Goal: Information Seeking & Learning: Learn about a topic

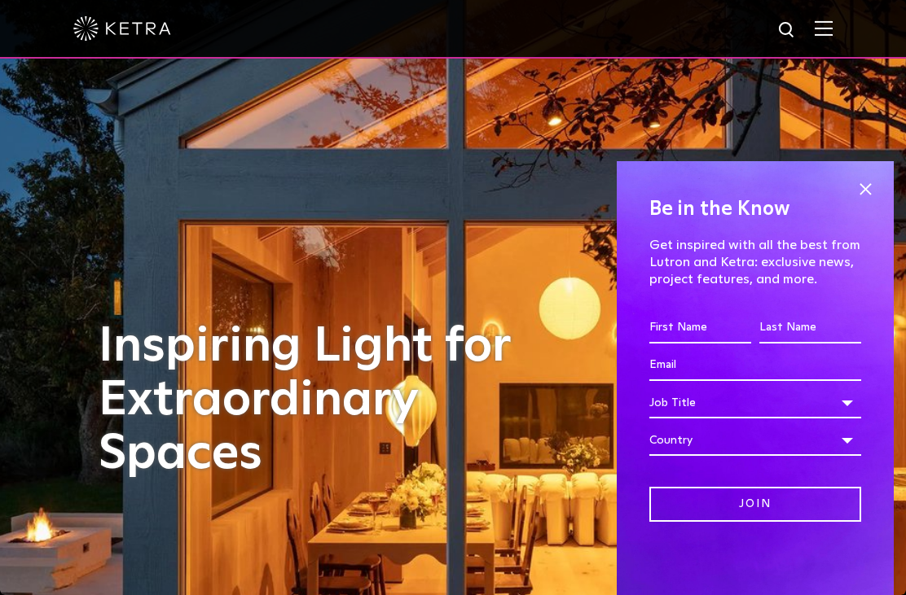
click at [869, 184] on span at bounding box center [865, 190] width 24 height 24
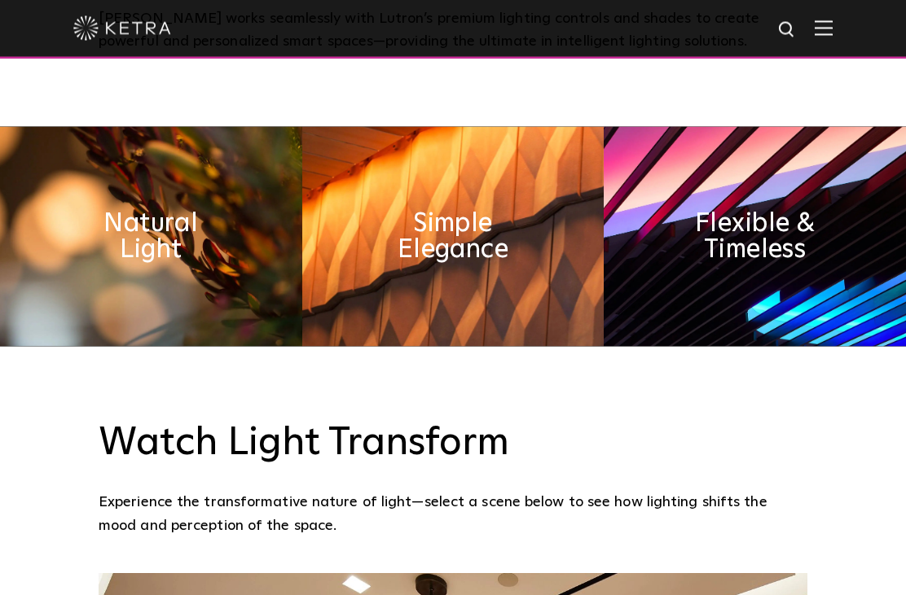
scroll to position [780, 0]
click at [141, 242] on h2 "Natural Light" at bounding box center [151, 236] width 151 height 52
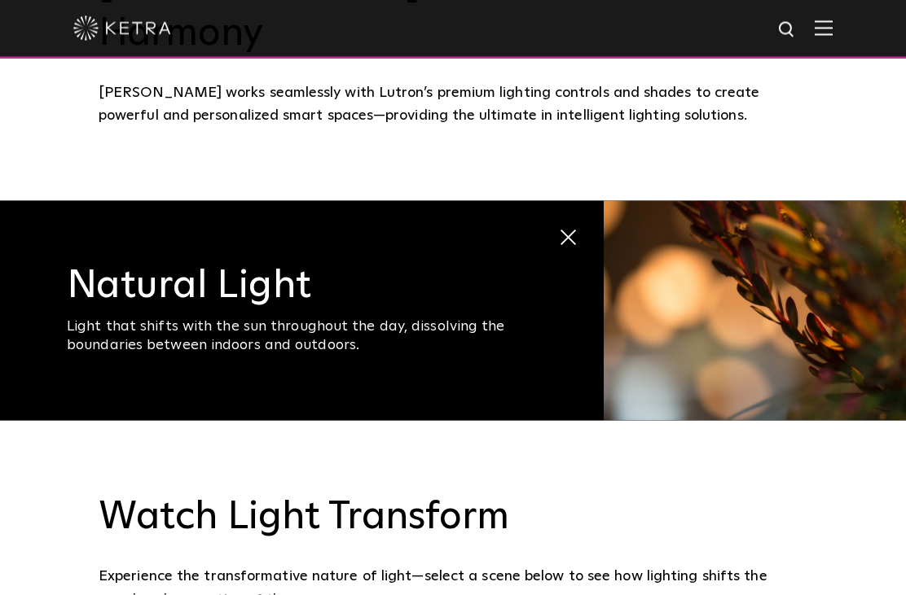
scroll to position [681, 0]
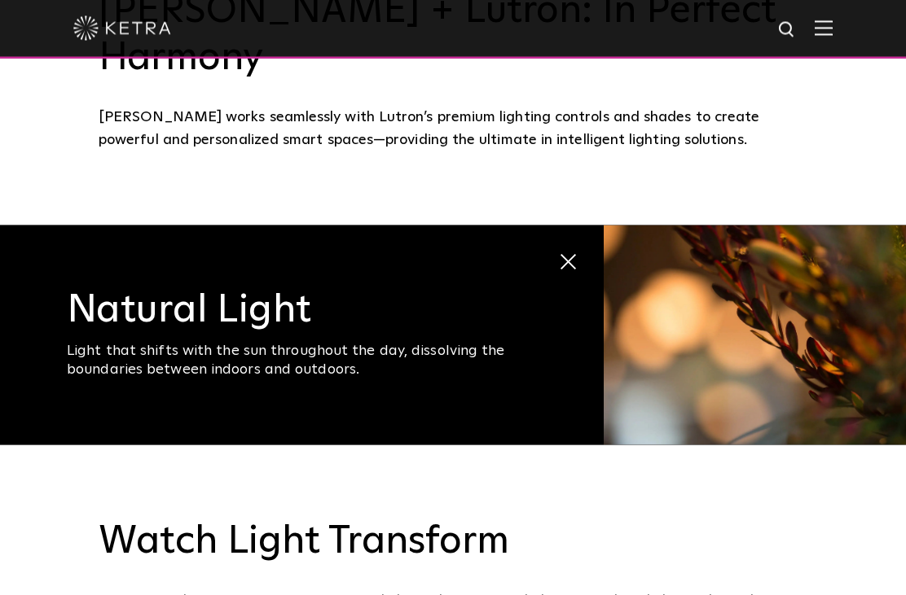
click at [835, 25] on div at bounding box center [453, 29] width 906 height 59
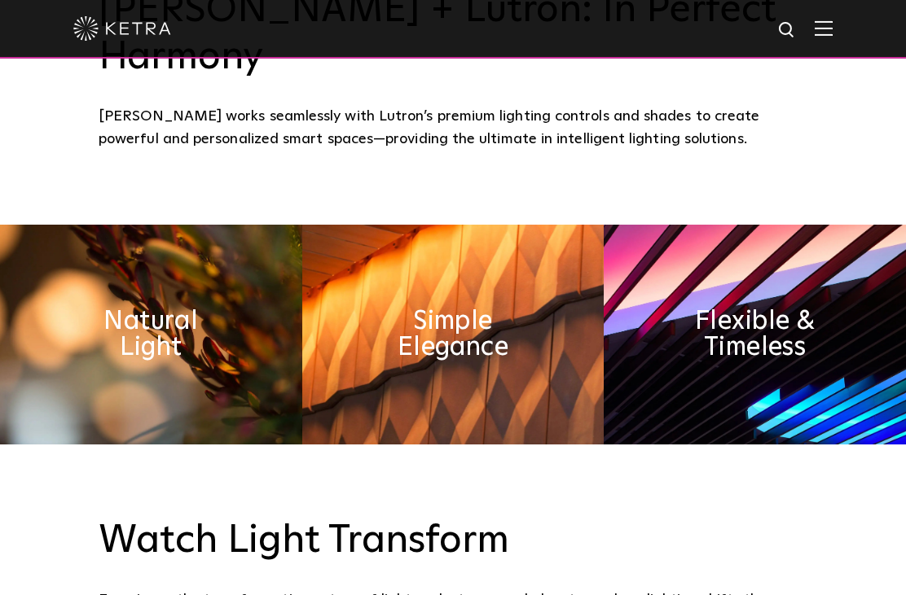
click at [825, 24] on img at bounding box center [824, 27] width 18 height 15
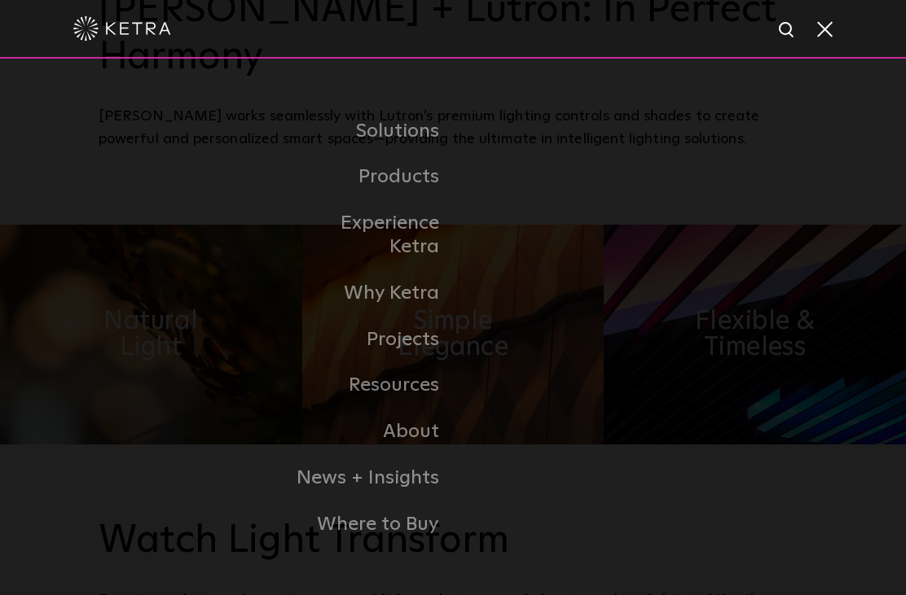
click at [0, 0] on link "Residential Products" at bounding box center [0, 0] width 0 height 0
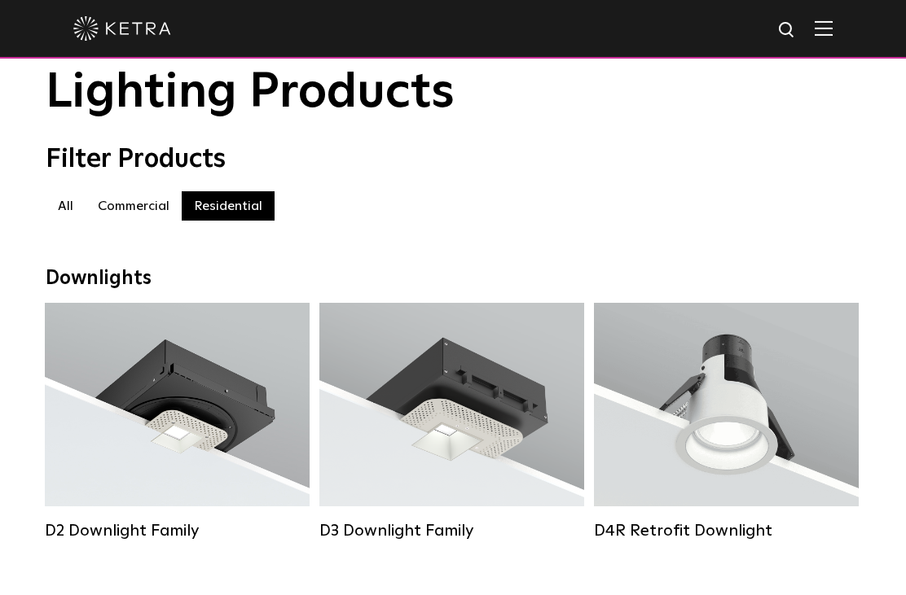
scroll to position [63, 0]
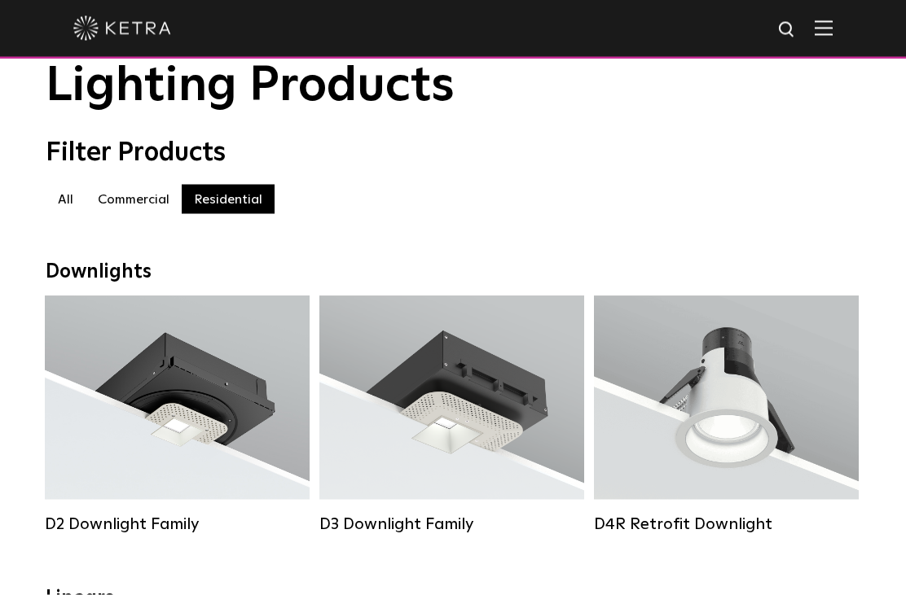
click at [237, 436] on div "Lumen Output: 1200 Colors: White / Black / Gloss Black / Silver / Bronze / Silv…" at bounding box center [177, 403] width 216 height 165
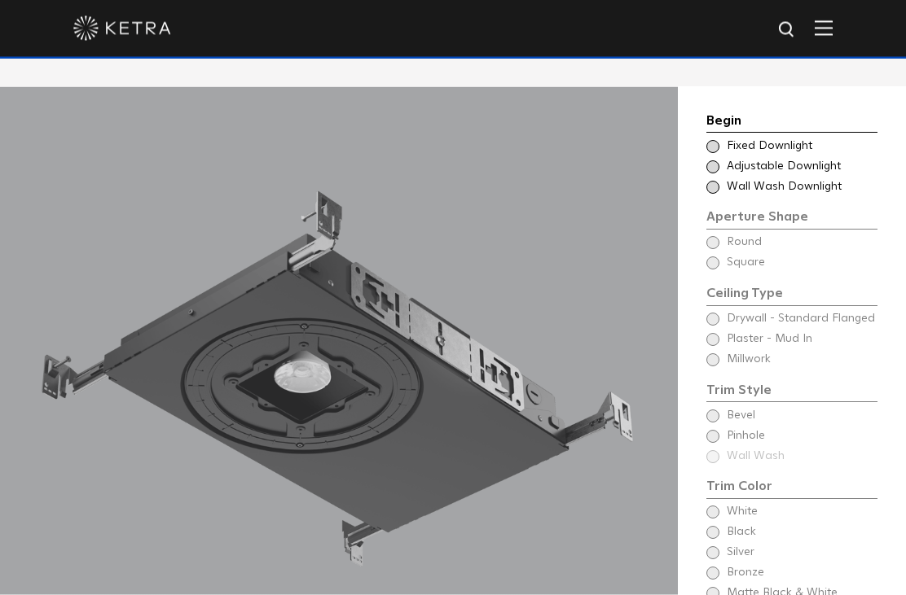
scroll to position [1306, 0]
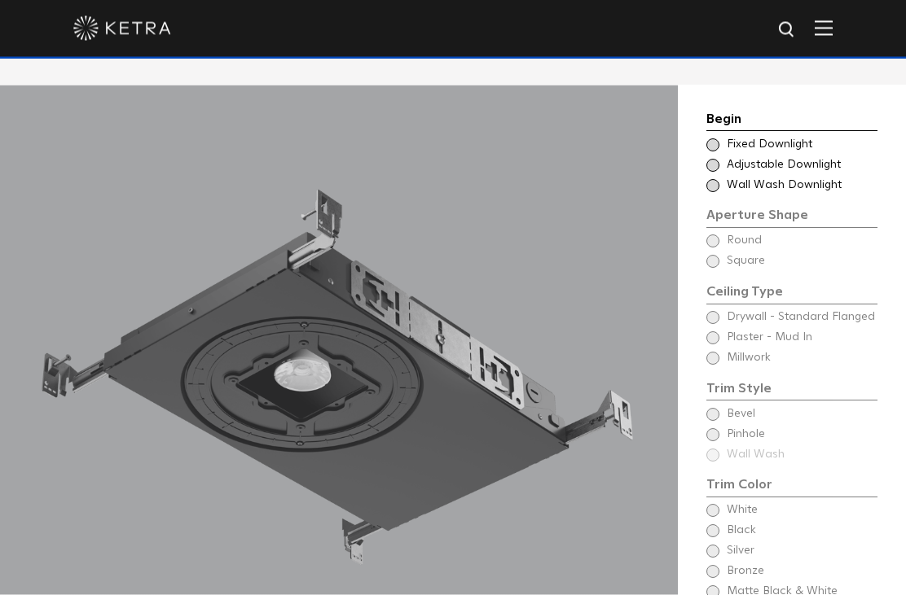
click at [709, 152] on span at bounding box center [712, 145] width 13 height 13
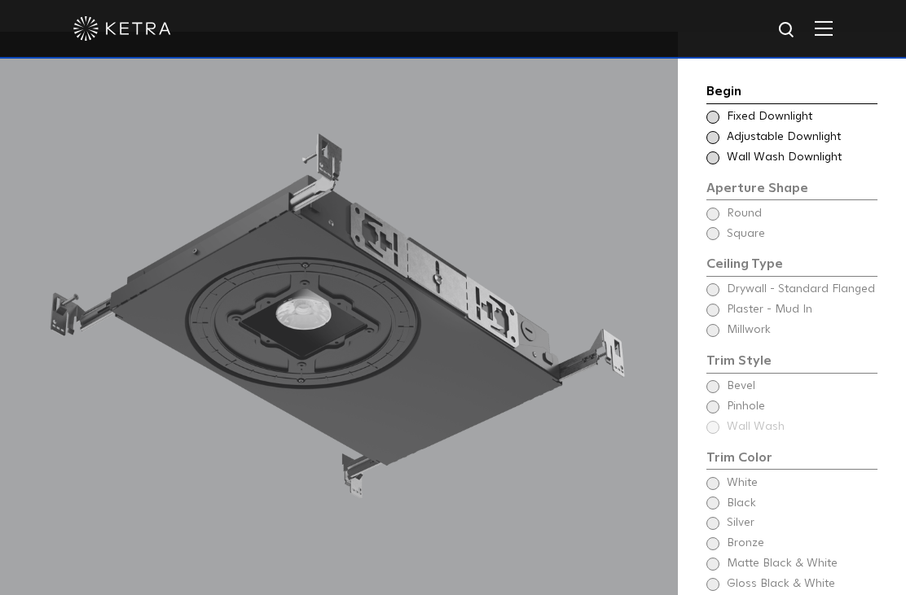
click at [714, 115] on span at bounding box center [712, 117] width 13 height 13
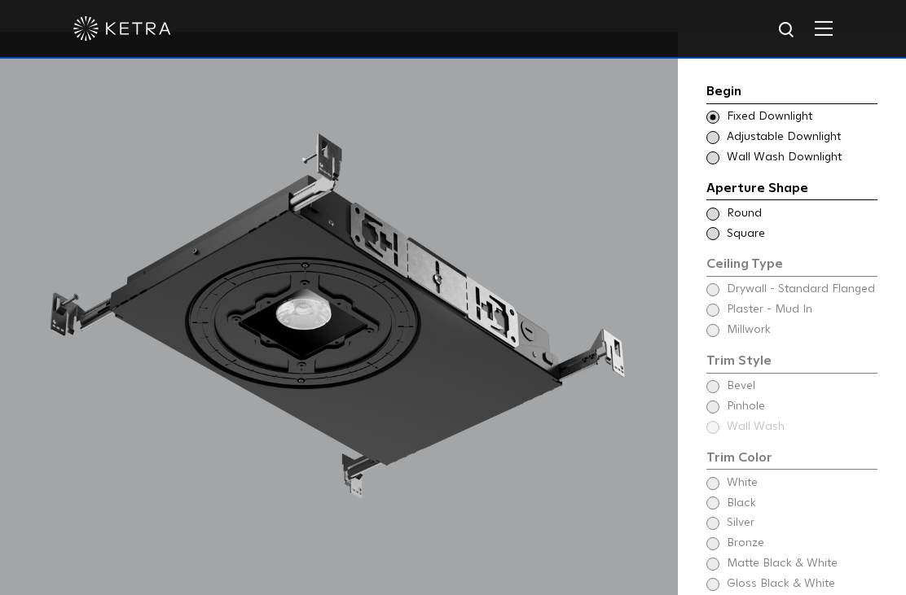
click at [712, 211] on span at bounding box center [712, 214] width 13 height 13
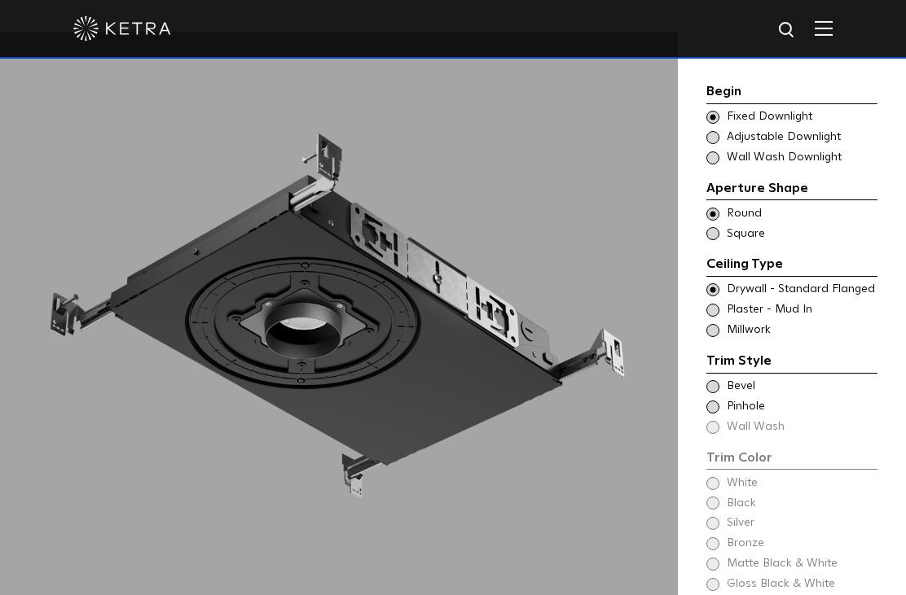
click at [718, 306] on span at bounding box center [712, 310] width 13 height 13
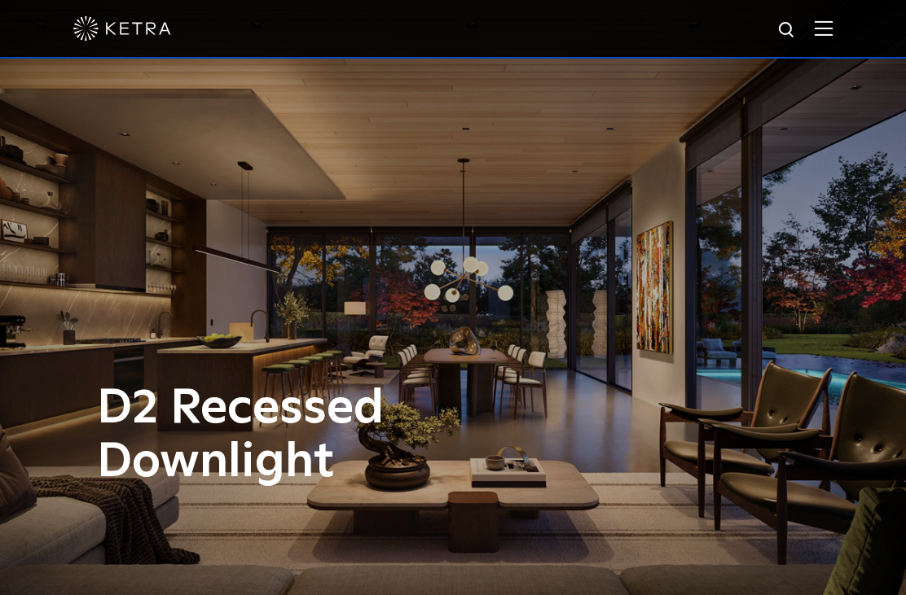
click at [817, 33] on img at bounding box center [824, 27] width 18 height 15
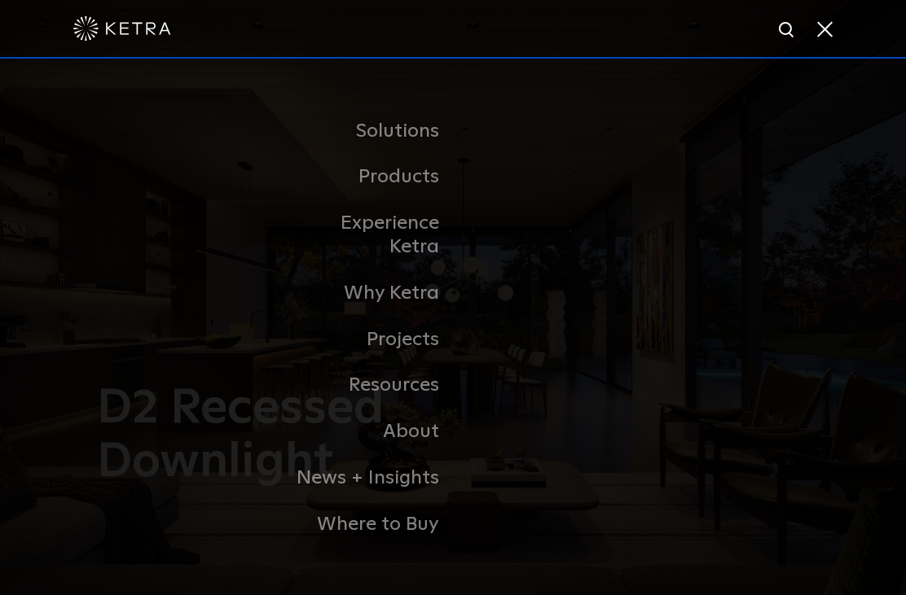
click at [0, 0] on link "Residential Products" at bounding box center [0, 0] width 0 height 0
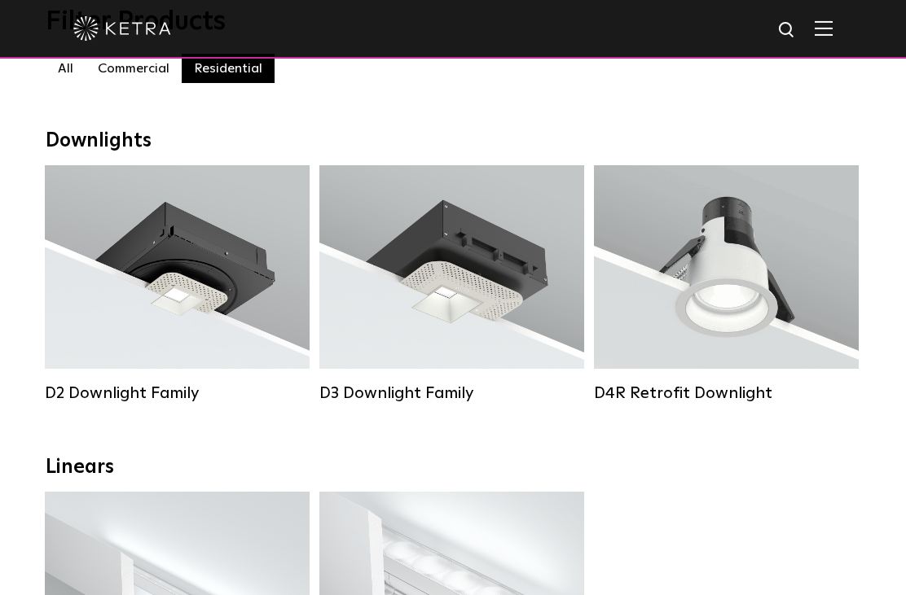
scroll to position [187, 0]
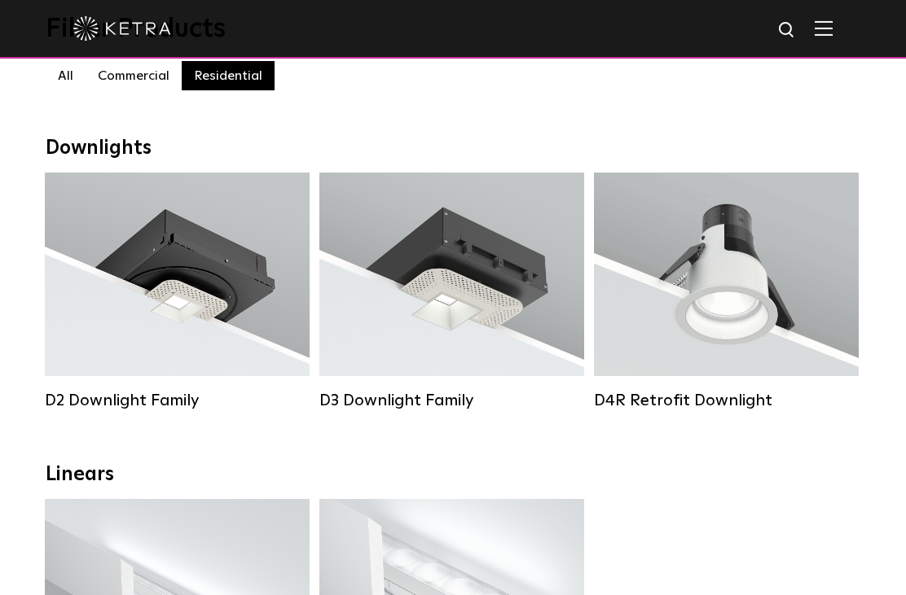
click at [269, 330] on div "Lumen Output: 1200 Colors: White / Black / Gloss Black / Silver / Bronze / Silv…" at bounding box center [177, 279] width 216 height 165
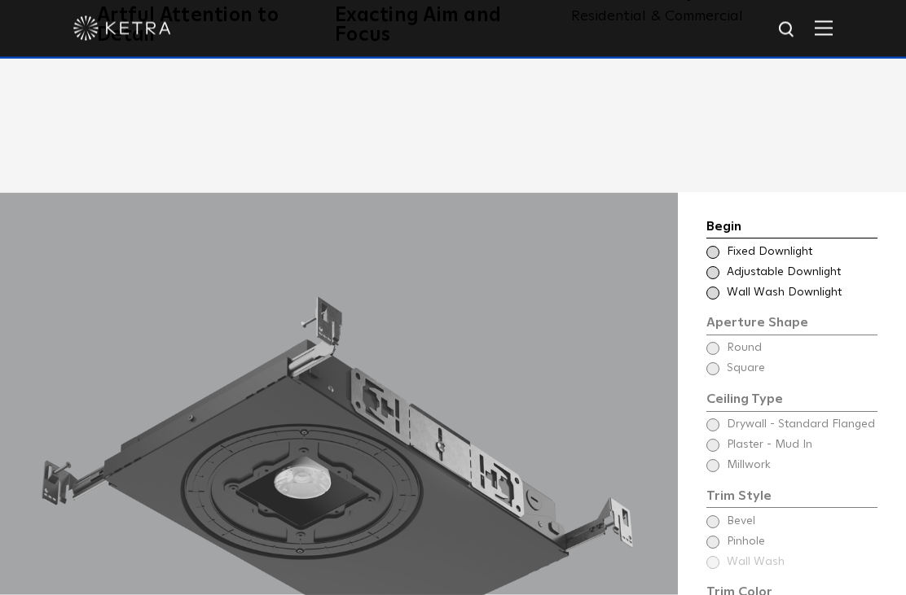
scroll to position [1200, 0]
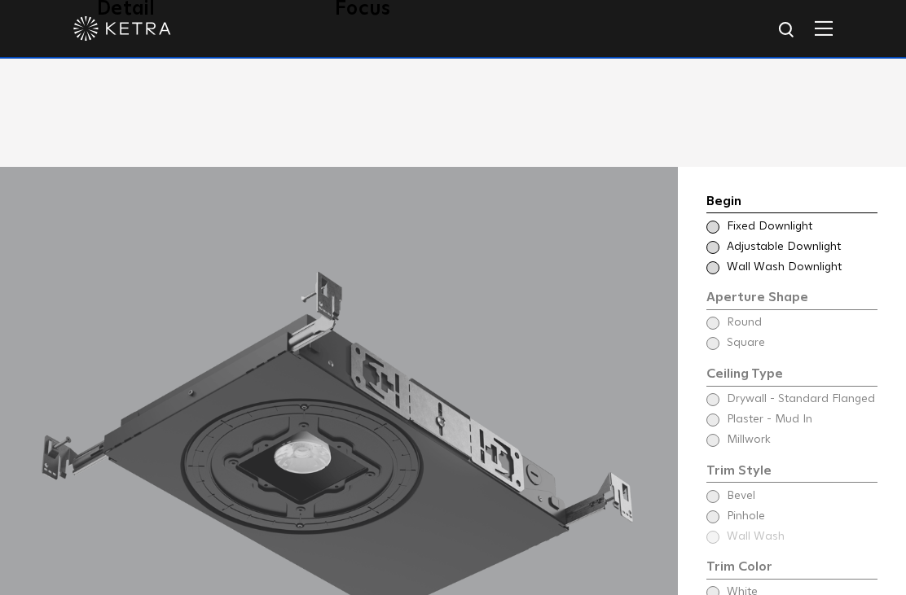
scroll to position [1223, 0]
click at [722, 236] on div "Choose Aperture Shape Fixed Downlight" at bounding box center [791, 228] width 171 height 16
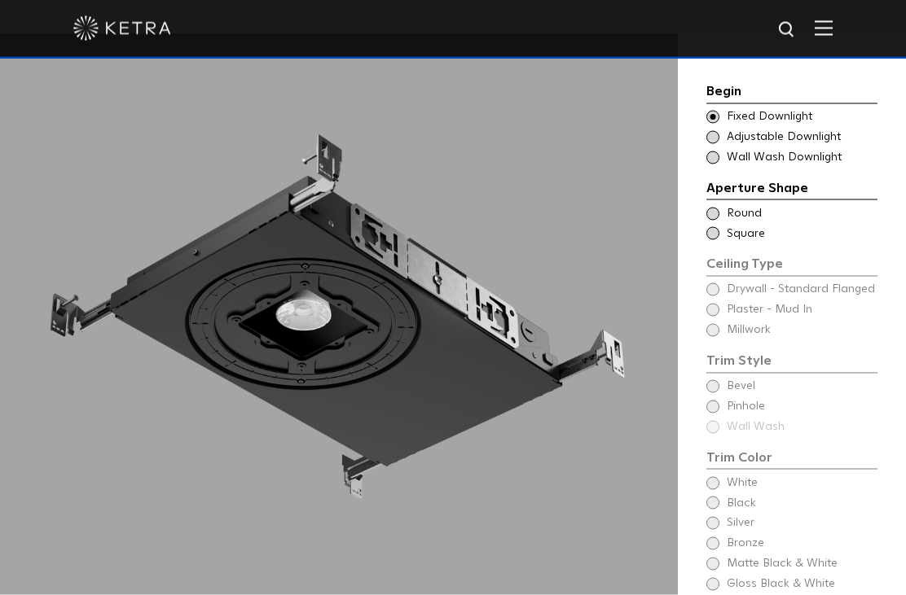
scroll to position [1360, 0]
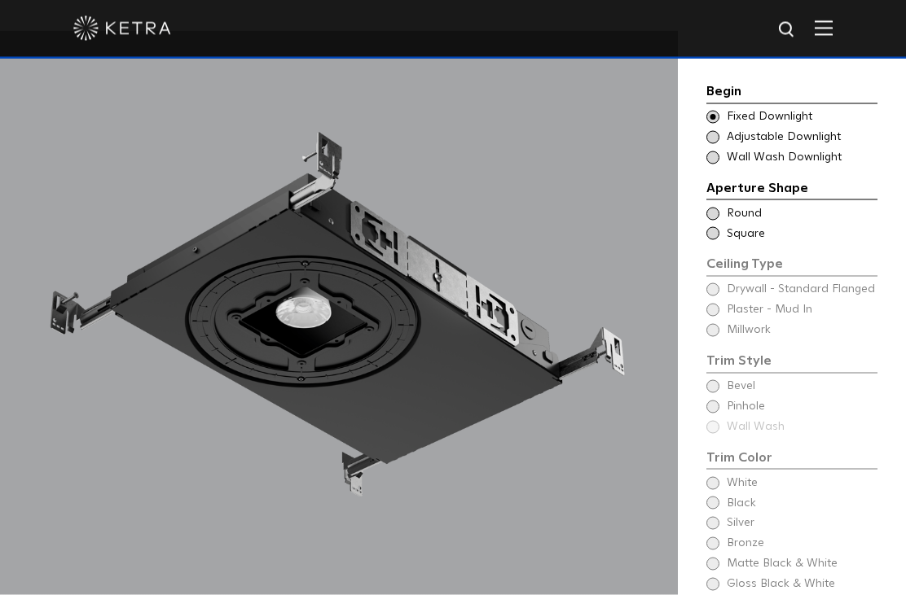
click at [717, 214] on span at bounding box center [712, 214] width 13 height 13
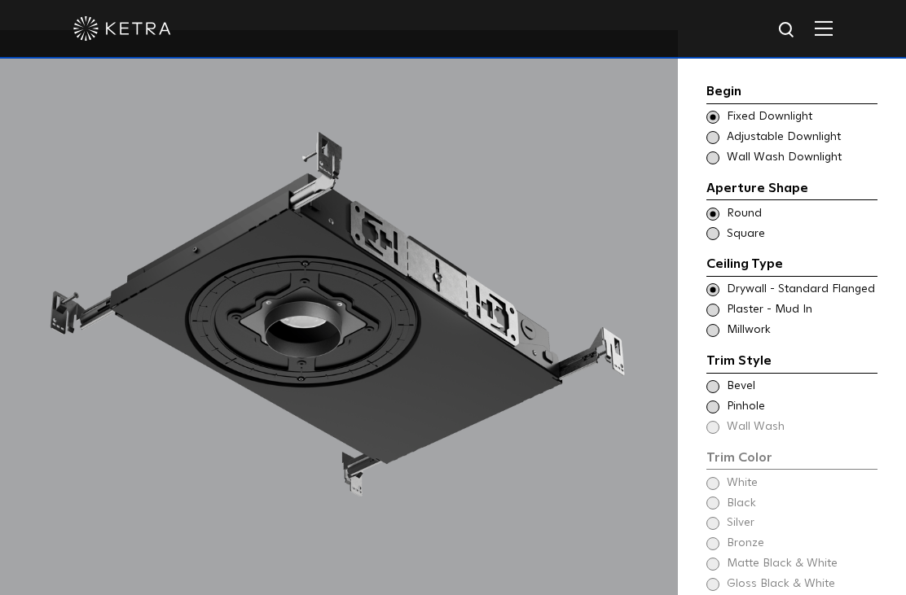
click at [714, 304] on span at bounding box center [712, 310] width 13 height 13
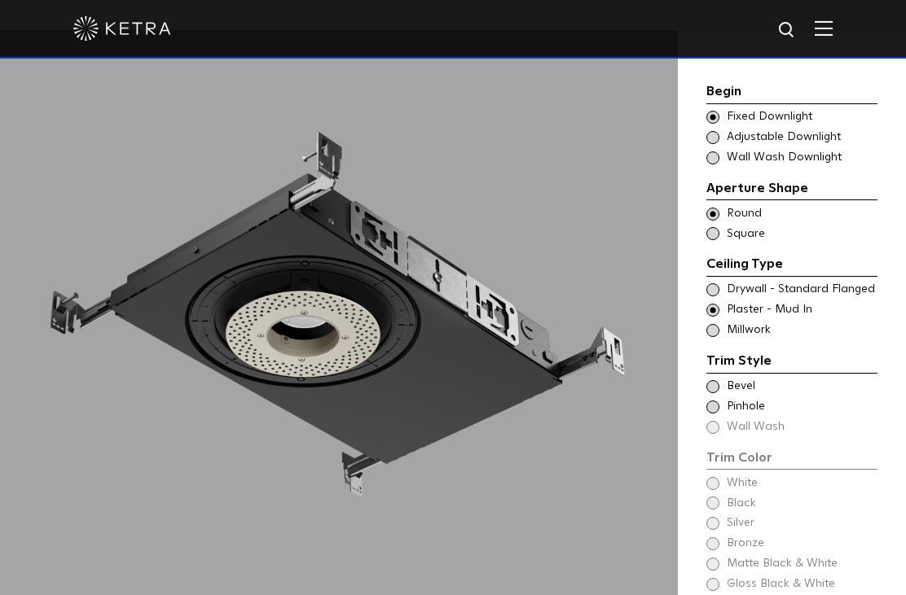
click at [716, 325] on span at bounding box center [712, 330] width 13 height 13
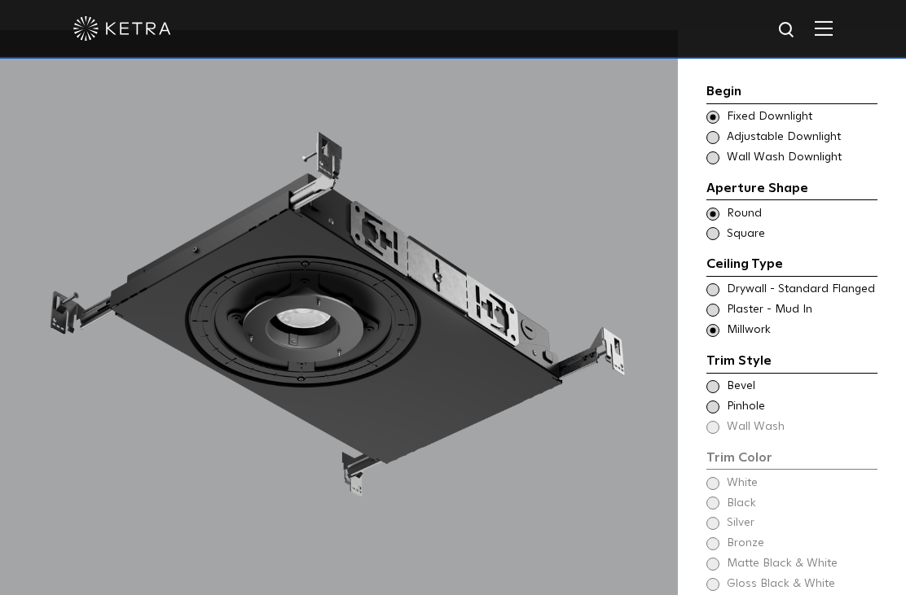
click at [716, 310] on span at bounding box center [712, 310] width 13 height 13
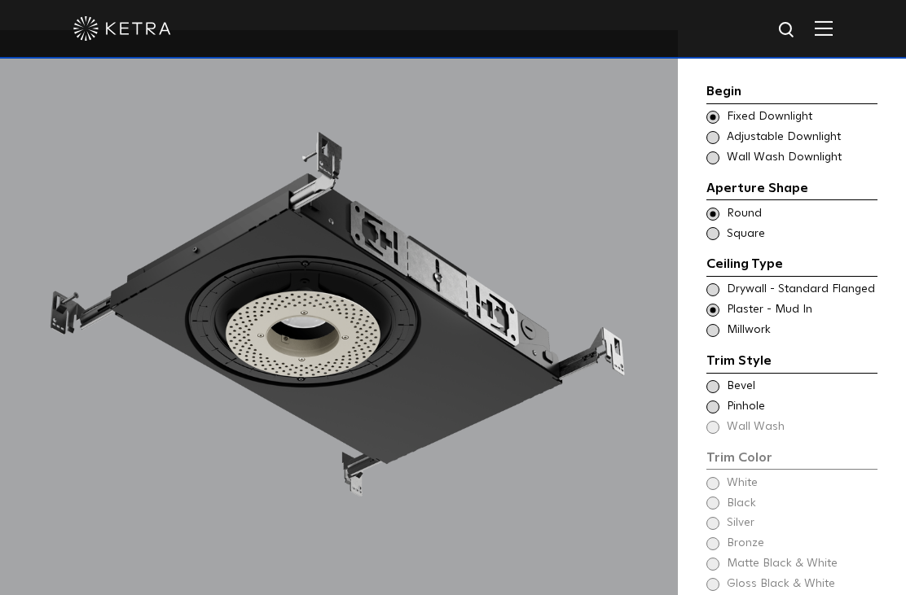
click at [717, 382] on span at bounding box center [712, 386] width 13 height 13
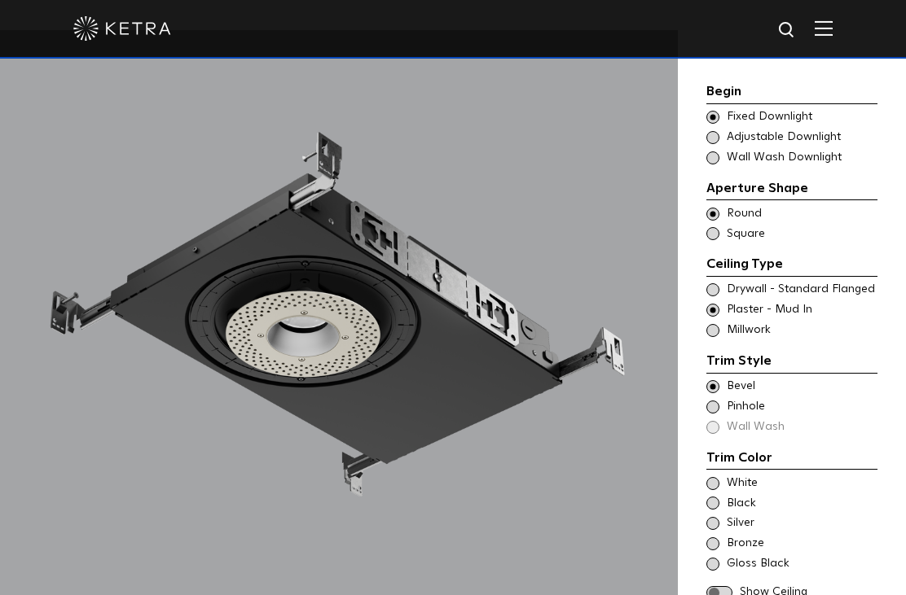
click at [719, 402] on div "Trim Color - Round - Pinhole - Flangeless [GEOGRAPHIC_DATA]" at bounding box center [791, 407] width 171 height 16
click at [723, 422] on div "Trim Color - Round - Flangeless Bevel Trim Color - Round - Pinhole - Flangeless…" at bounding box center [791, 407] width 171 height 57
click at [721, 423] on div "Trim Color - Round - Flangeless Bevel Trim Color - Round - Pinhole - Flangeless…" at bounding box center [791, 407] width 171 height 57
click at [710, 421] on div "Trim Color - Round - Flangeless Bevel Trim Color - Round - Pinhole - Flangeless…" at bounding box center [791, 407] width 171 height 57
click at [712, 419] on div "Trim Color - Round - Flangeless Bevel Trim Color - Round - Pinhole - Flangeless…" at bounding box center [791, 407] width 171 height 57
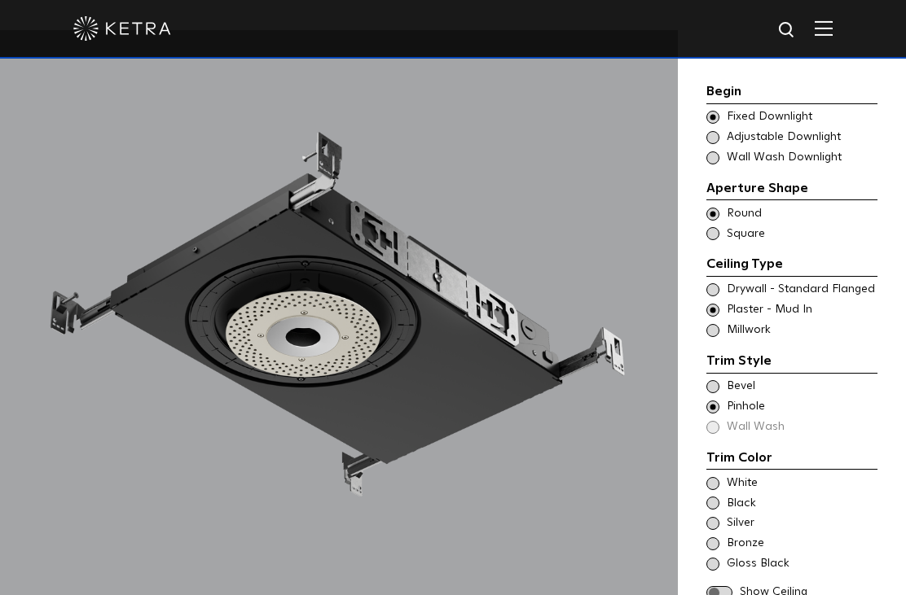
click at [719, 379] on div "Trim Color - Round - Flangeless Bevel" at bounding box center [791, 387] width 171 height 16
click at [714, 420] on div "Trim Color - Round - Flangeless Bevel Trim Color - Round - Pinhole - Flangeless…" at bounding box center [791, 407] width 171 height 57
click at [718, 401] on span at bounding box center [712, 407] width 13 height 13
click at [714, 384] on span at bounding box center [712, 386] width 13 height 13
click at [730, 586] on span at bounding box center [719, 593] width 26 height 14
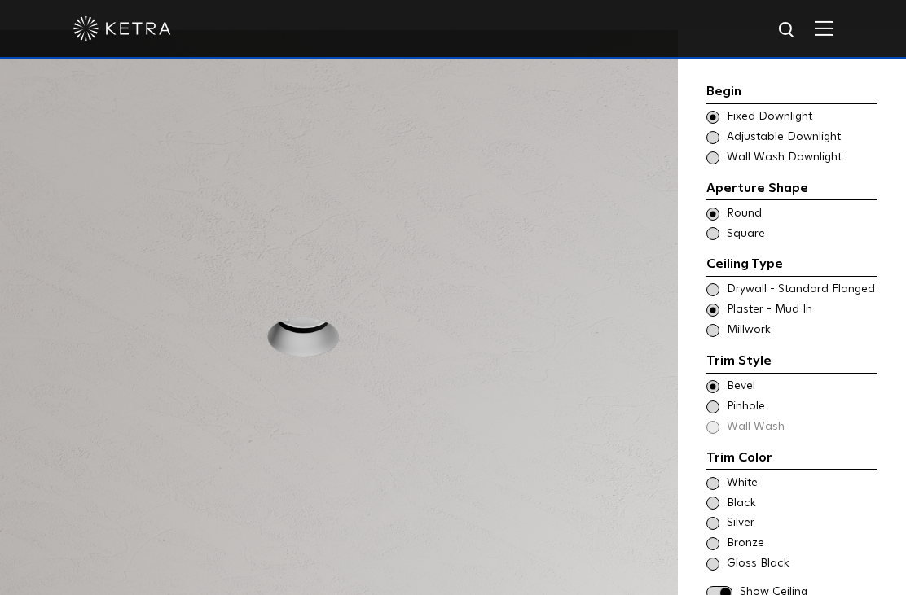
click at [718, 284] on span at bounding box center [712, 289] width 13 height 13
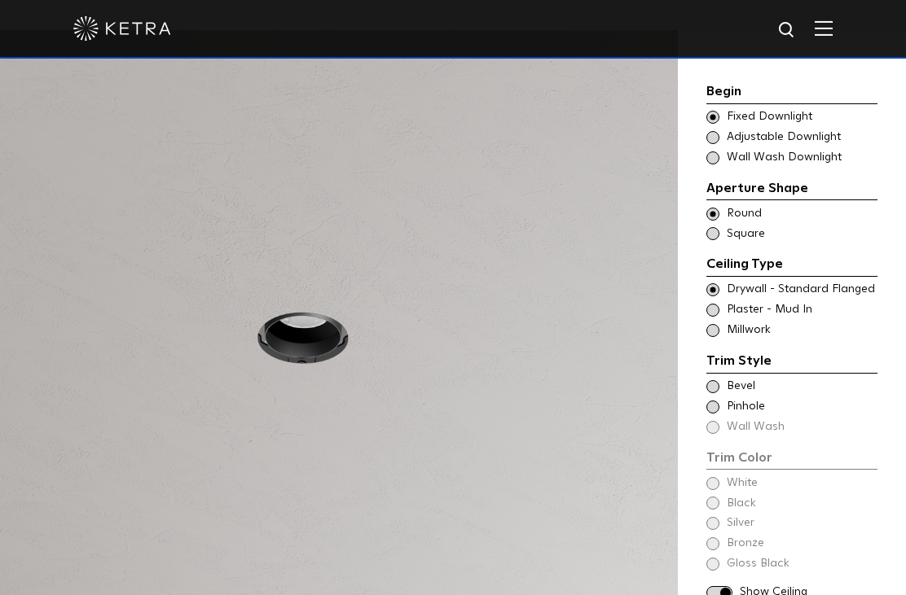
click at [725, 302] on div "Trim Style - Round - Flangeless Wall Wash - Round - Flangeless - Disabled Plast…" at bounding box center [791, 310] width 171 height 16
click at [720, 323] on div "Trim Style - Round - Flangeless - Millwork Square - Millwork,Wall Wash - Round …" at bounding box center [791, 331] width 171 height 16
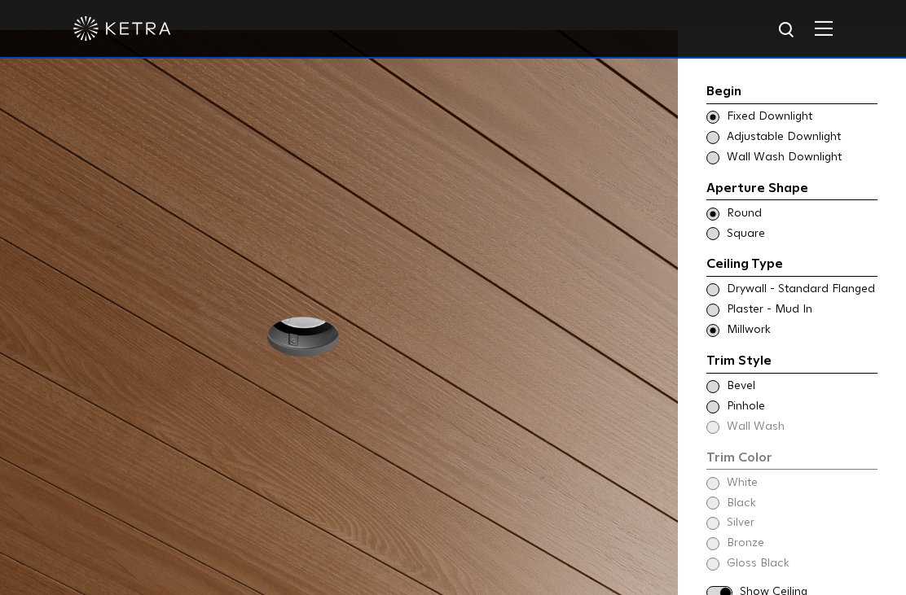
click at [726, 287] on div "Trim Style - Round - Flanged Wall Wash - Round - Flanged - Disabled Drywall - S…" at bounding box center [791, 290] width 171 height 16
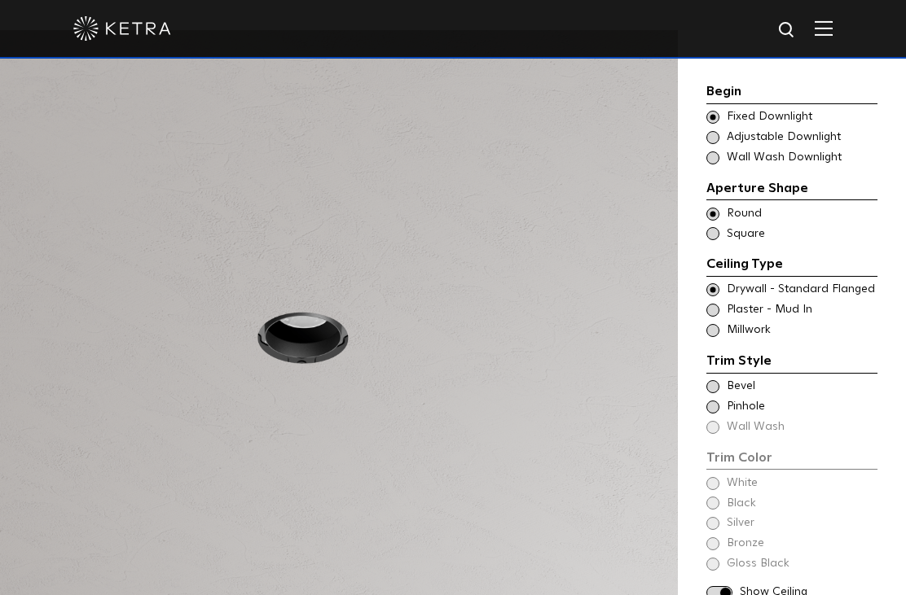
click at [718, 477] on div "Begin Choose Aperture Shape Fixed Downlight Choose Aperture Shape Adjustable Do…" at bounding box center [791, 343] width 171 height 524
click at [724, 469] on div "Begin Choose Aperture Shape Fixed Downlight Choose Aperture Shape Adjustable Do…" at bounding box center [791, 343] width 171 height 524
click at [723, 476] on div "Begin Choose Aperture Shape Fixed Downlight Choose Aperture Shape Adjustable Do…" at bounding box center [791, 343] width 171 height 524
click at [720, 488] on div "Begin Choose Aperture Shape Fixed Downlight Choose Aperture Shape Adjustable Do…" at bounding box center [791, 343] width 171 height 524
click at [715, 304] on span at bounding box center [712, 310] width 13 height 13
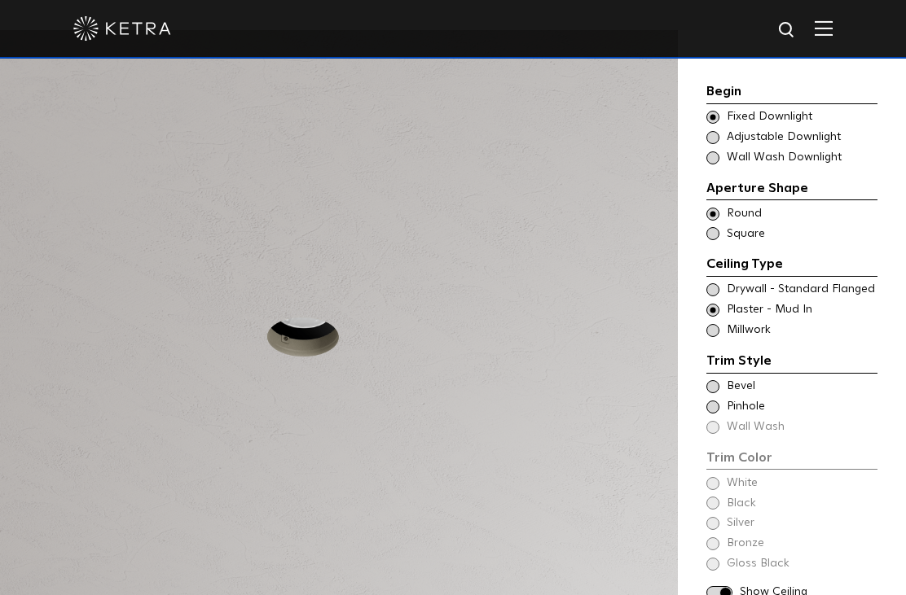
click at [726, 468] on div "Begin Choose Aperture Shape Fixed Downlight Choose Aperture Shape Adjustable Do…" at bounding box center [791, 343] width 171 height 524
click at [716, 549] on div "Begin Choose Aperture Shape Fixed Downlight Choose Aperture Shape Adjustable Do…" at bounding box center [791, 343] width 171 height 524
click at [717, 533] on div "Begin Choose Aperture Shape Fixed Downlight Choose Aperture Shape Adjustable Do…" at bounding box center [791, 343] width 171 height 524
click at [716, 510] on div "Begin Choose Aperture Shape Fixed Downlight Choose Aperture Shape Adjustable Do…" at bounding box center [791, 343] width 171 height 524
click at [714, 495] on div "Begin Choose Aperture Shape Fixed Downlight Choose Aperture Shape Adjustable Do…" at bounding box center [791, 343] width 171 height 524
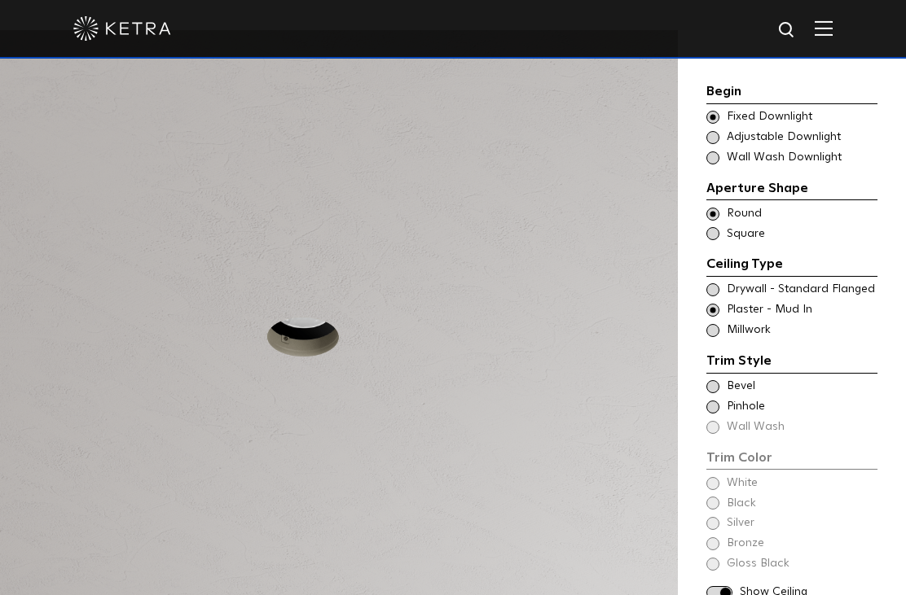
click at [722, 471] on div "Begin Choose Aperture Shape Fixed Downlight Choose Aperture Shape Adjustable Do…" at bounding box center [791, 343] width 171 height 524
click at [714, 385] on span at bounding box center [712, 386] width 13 height 13
click at [714, 402] on span at bounding box center [712, 407] width 13 height 13
click at [718, 477] on div "White" at bounding box center [791, 484] width 171 height 16
click at [711, 497] on span at bounding box center [712, 503] width 13 height 13
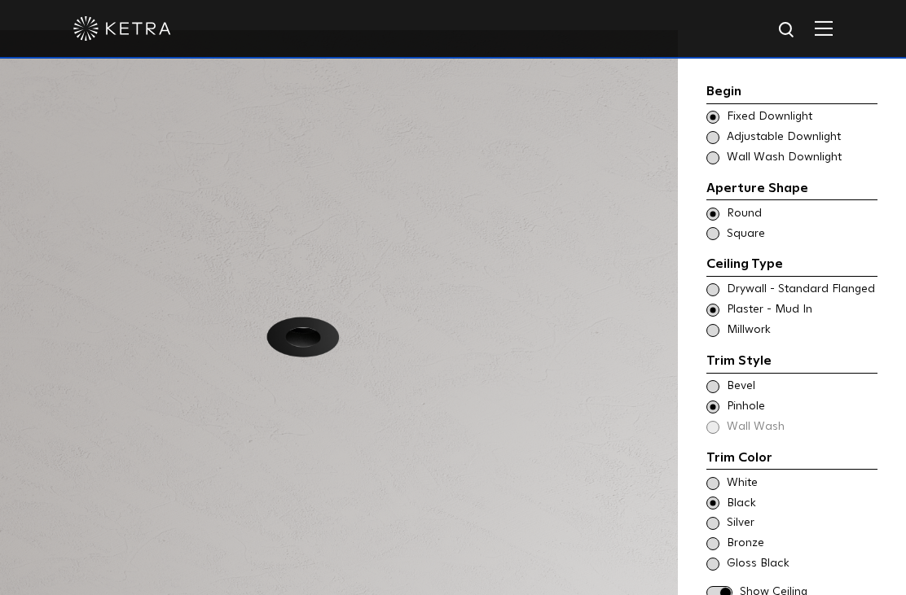
click at [711, 517] on span at bounding box center [712, 523] width 13 height 13
click at [715, 538] on span at bounding box center [712, 544] width 13 height 13
click at [714, 379] on div "Trim Color - Round - Flangeless Bevel" at bounding box center [791, 387] width 171 height 16
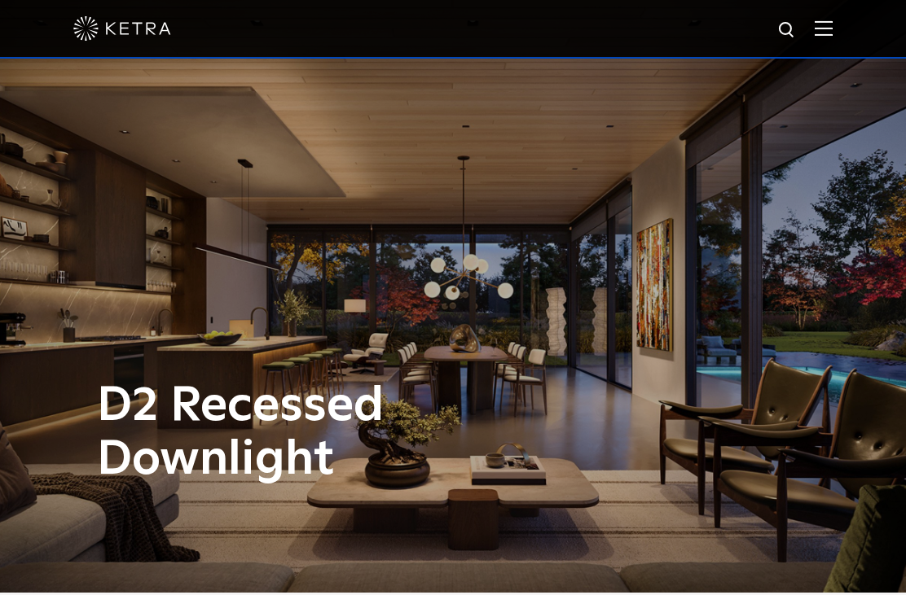
scroll to position [0, 0]
